Goal: Task Accomplishment & Management: Use online tool/utility

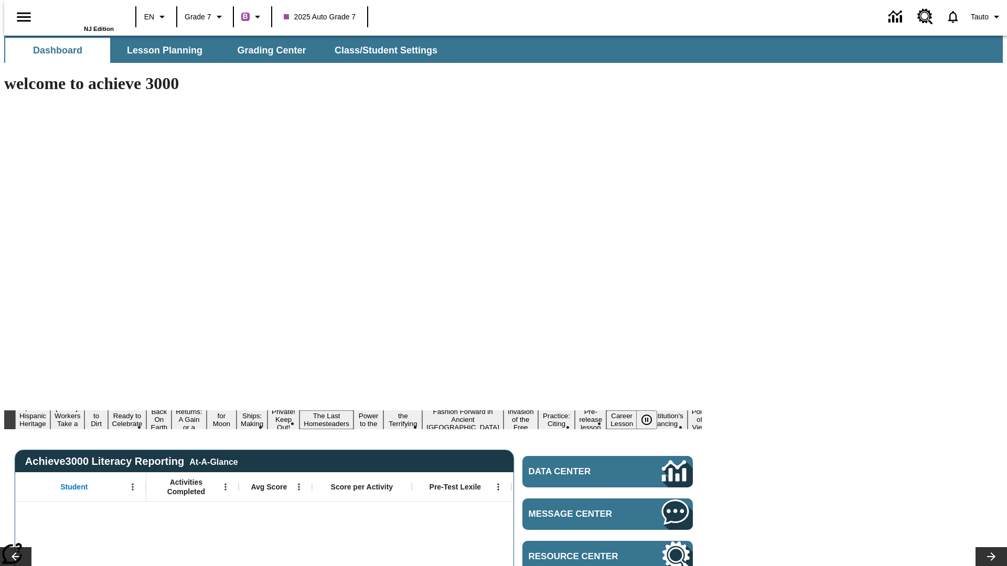
type input "-1"
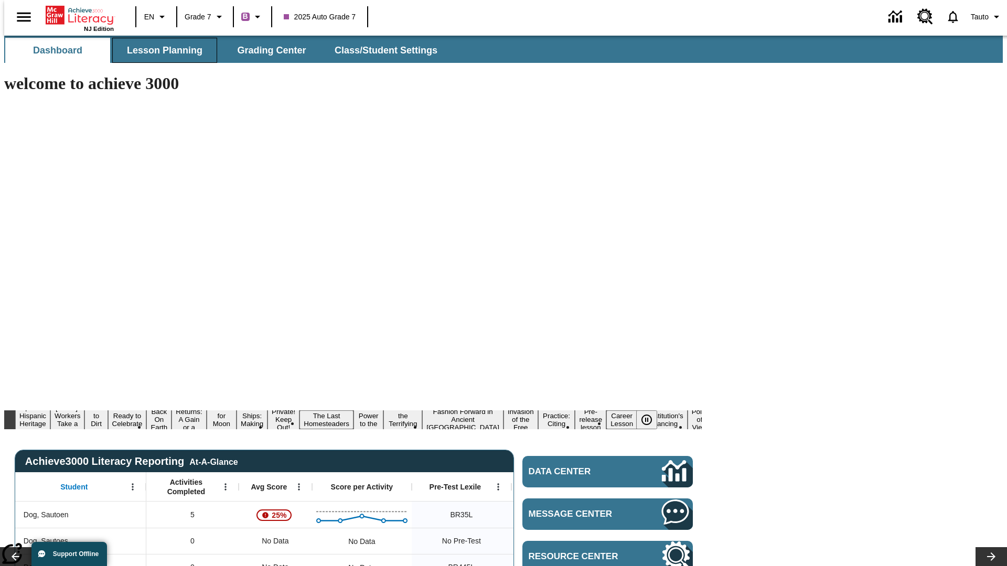
click at [160, 50] on span "Lesson Planning" at bounding box center [165, 51] width 76 height 12
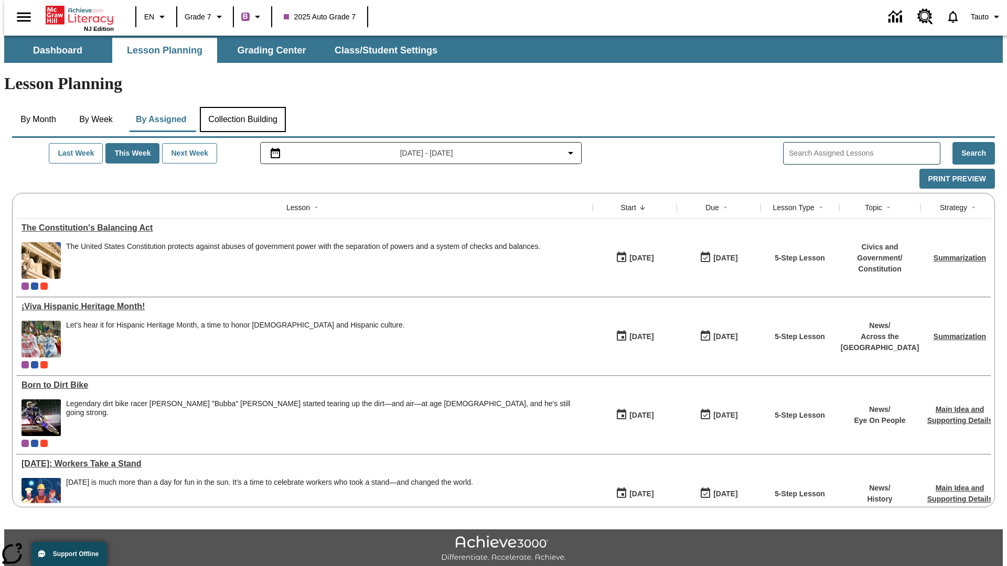
click at [242, 107] on button "Collection Building" at bounding box center [243, 119] width 86 height 25
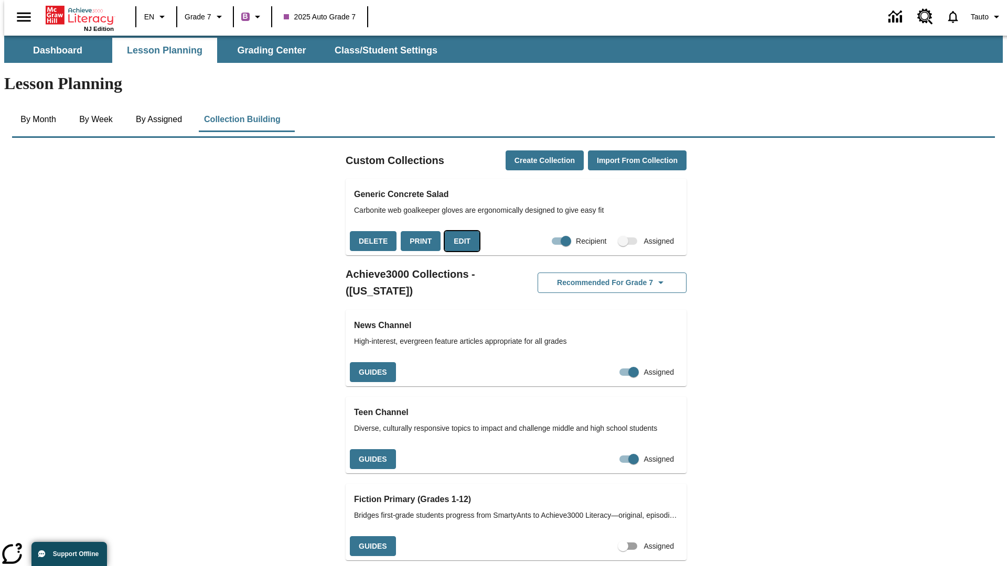
click at [458, 231] on button "Edit" at bounding box center [462, 241] width 35 height 20
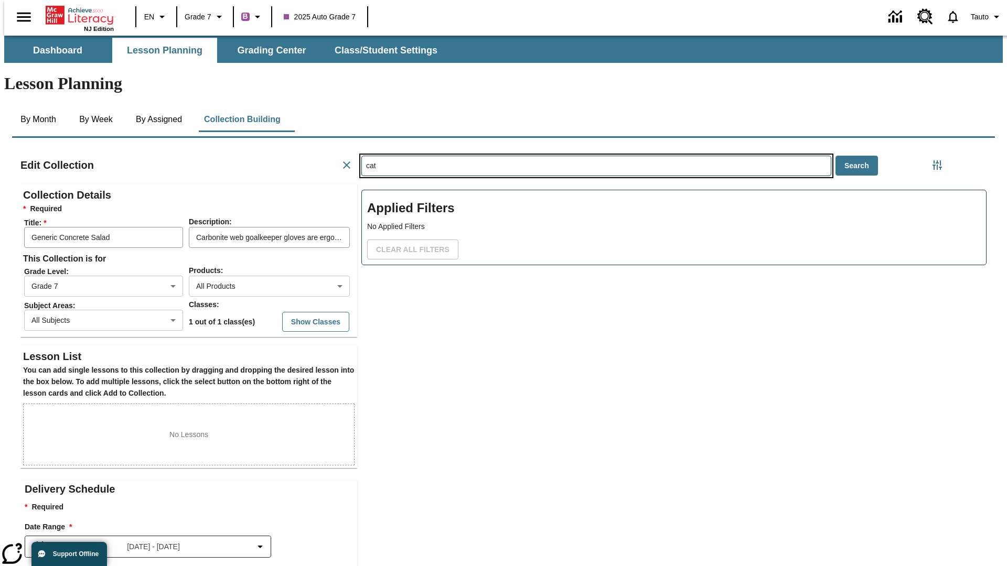
type input "cat"
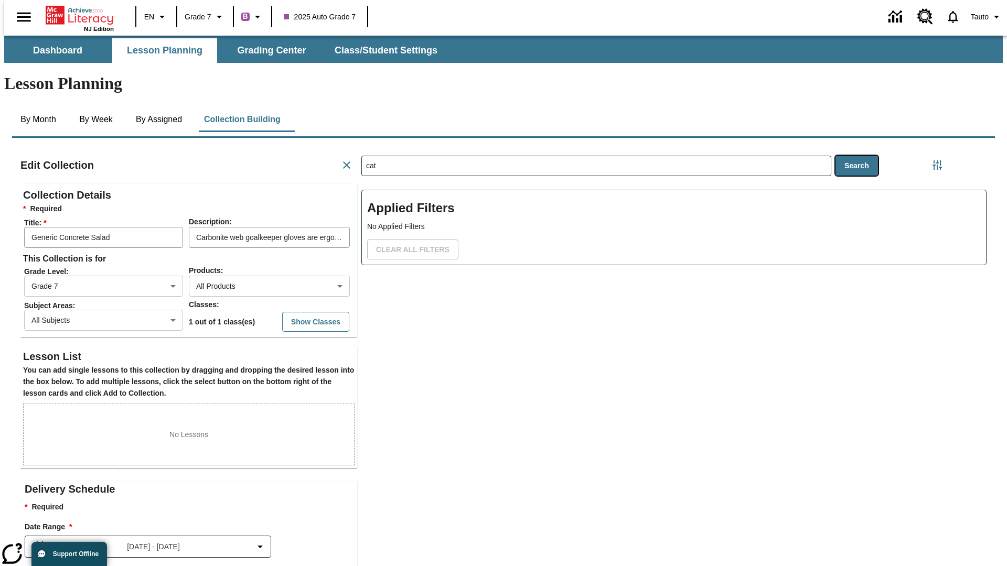
click at [859, 156] on button "Search" at bounding box center [857, 166] width 42 height 20
